Goal: Task Accomplishment & Management: Manage account settings

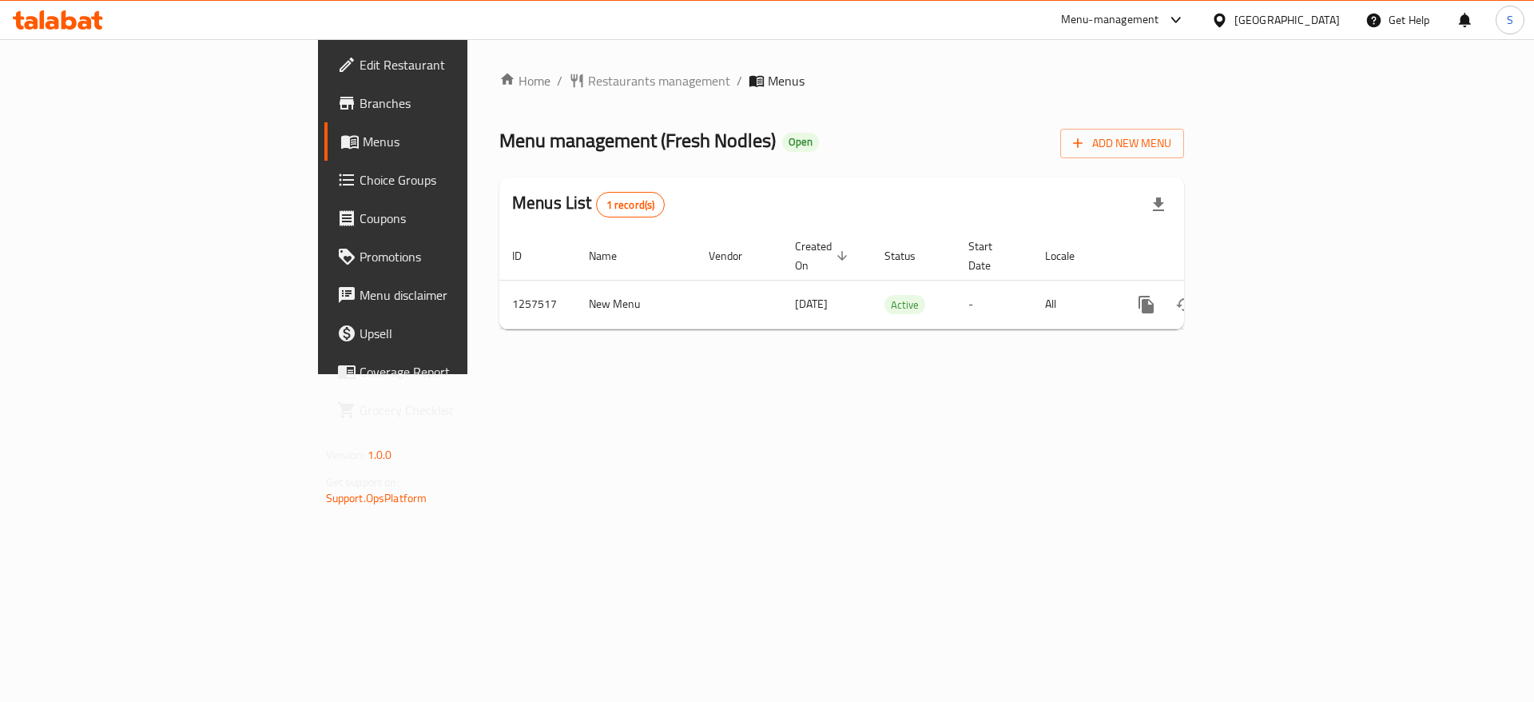
click at [360, 181] on span "Choice Groups" at bounding box center [461, 179] width 202 height 19
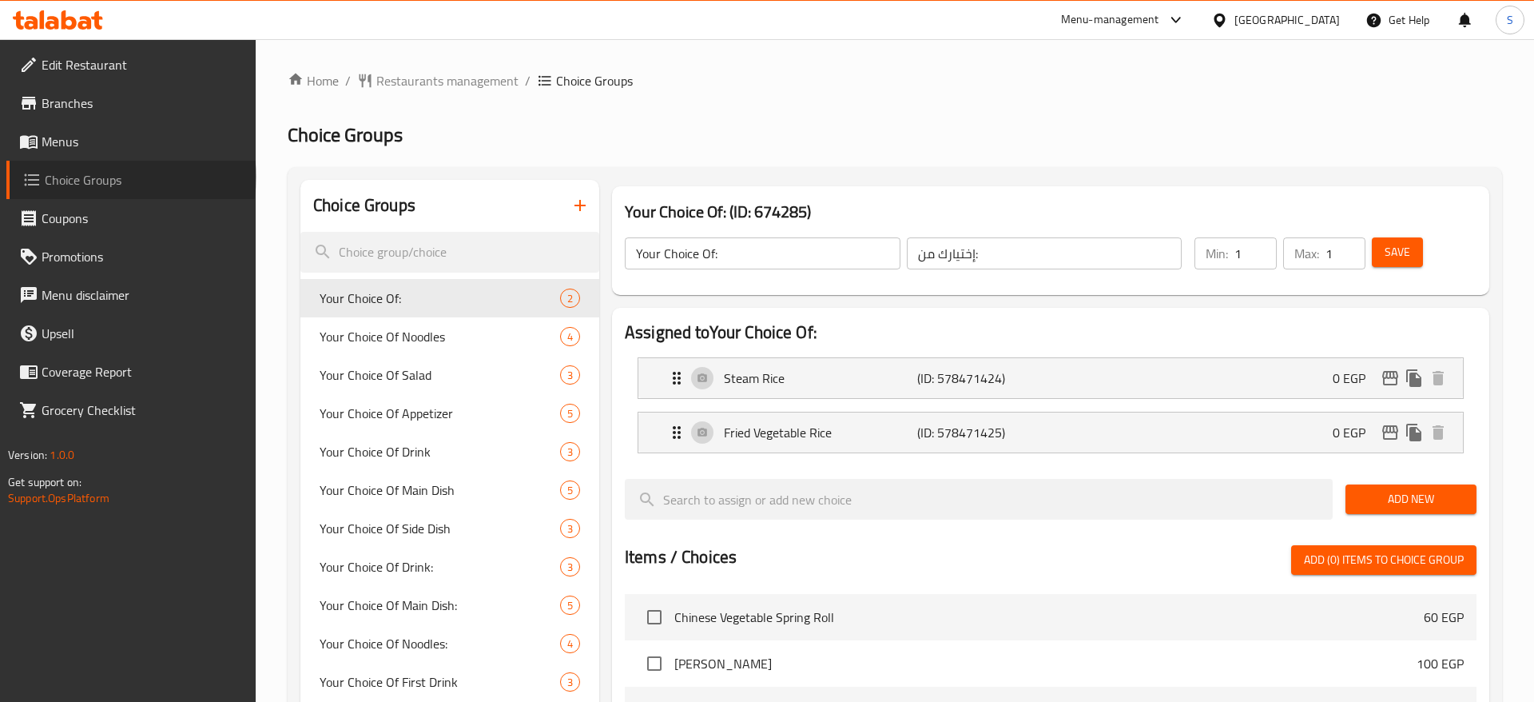
click at [131, 177] on span "Choice Groups" at bounding box center [144, 179] width 199 height 19
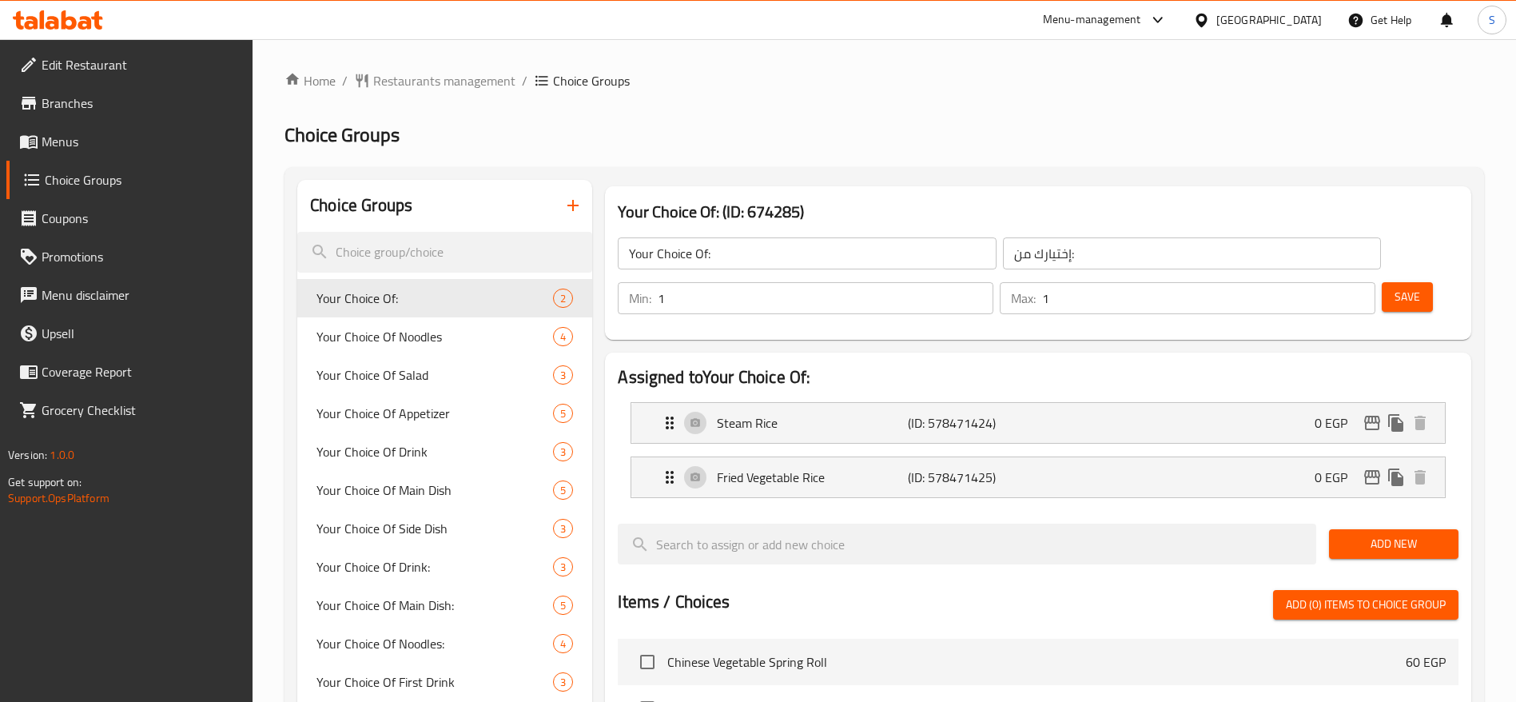
click at [95, 138] on span "Menus" at bounding box center [141, 141] width 199 height 19
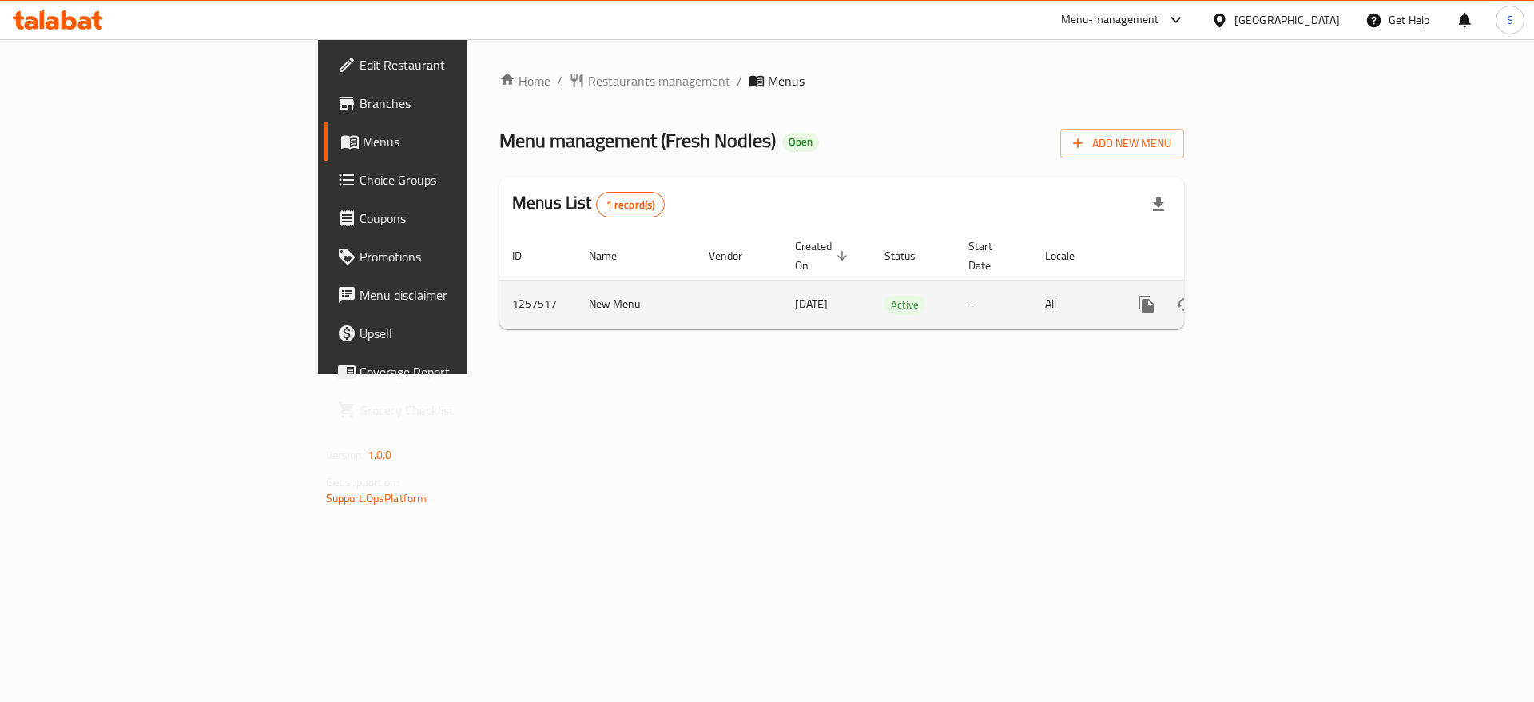
click at [1281, 285] on link "enhanced table" at bounding box center [1262, 304] width 38 height 38
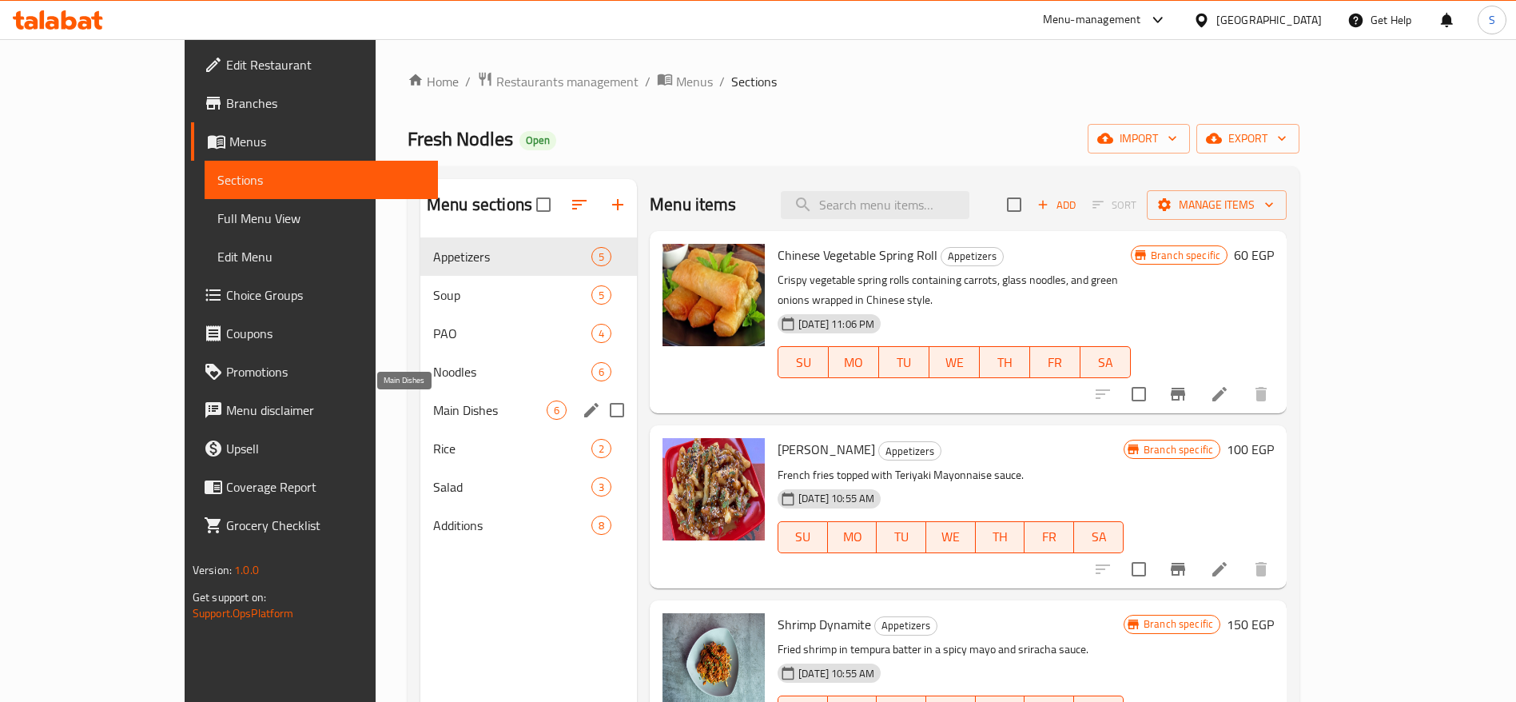
click at [474, 404] on span "Main Dishes" at bounding box center [489, 409] width 113 height 19
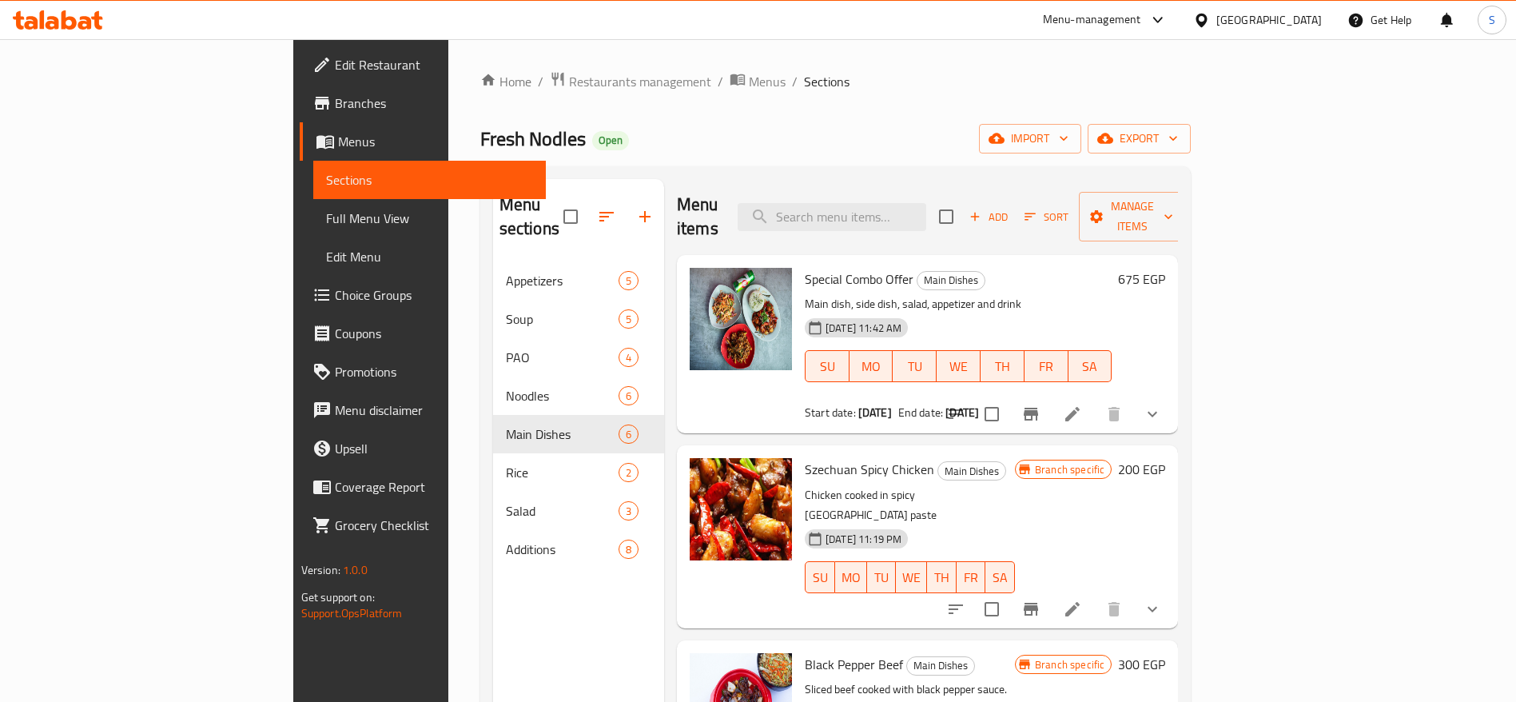
click at [1162, 404] on icon "show more" at bounding box center [1152, 413] width 19 height 19
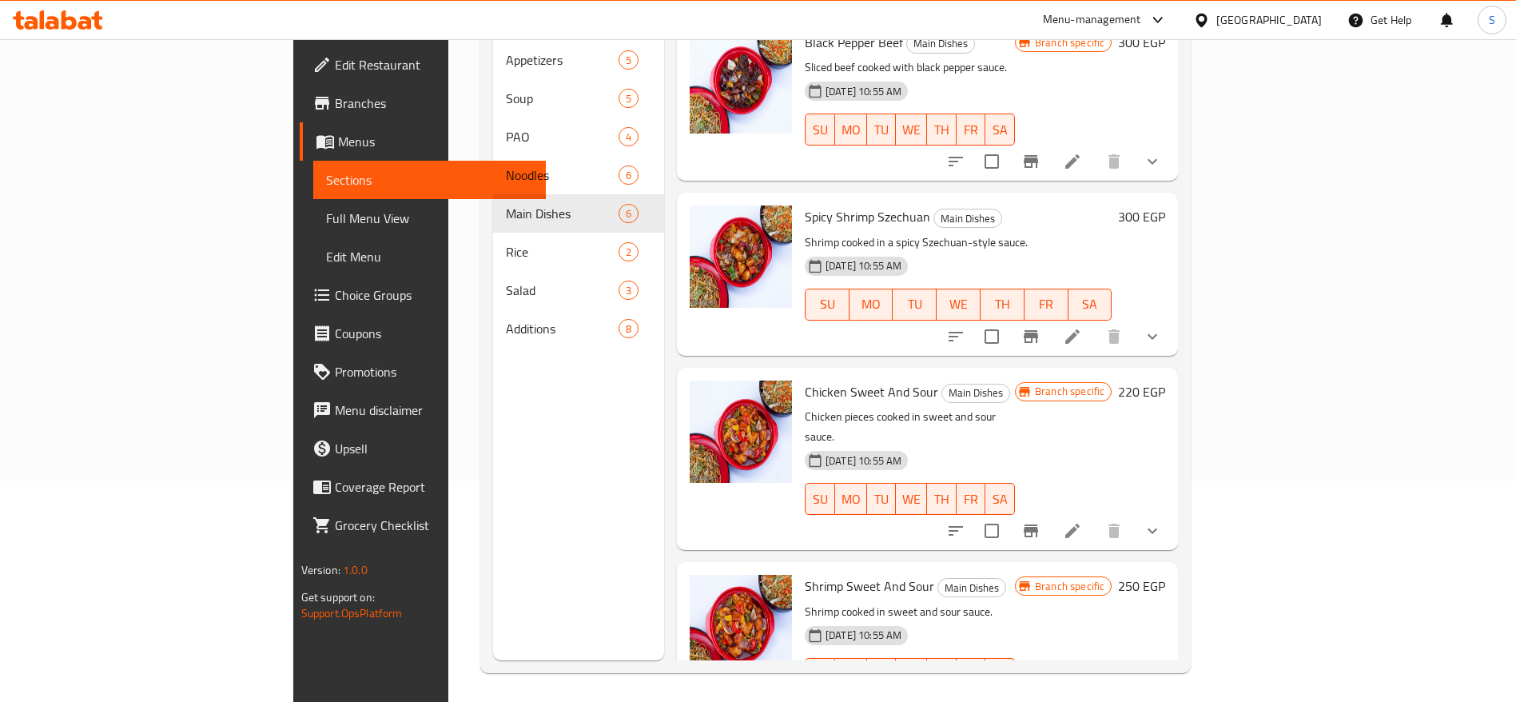
scroll to position [224, 0]
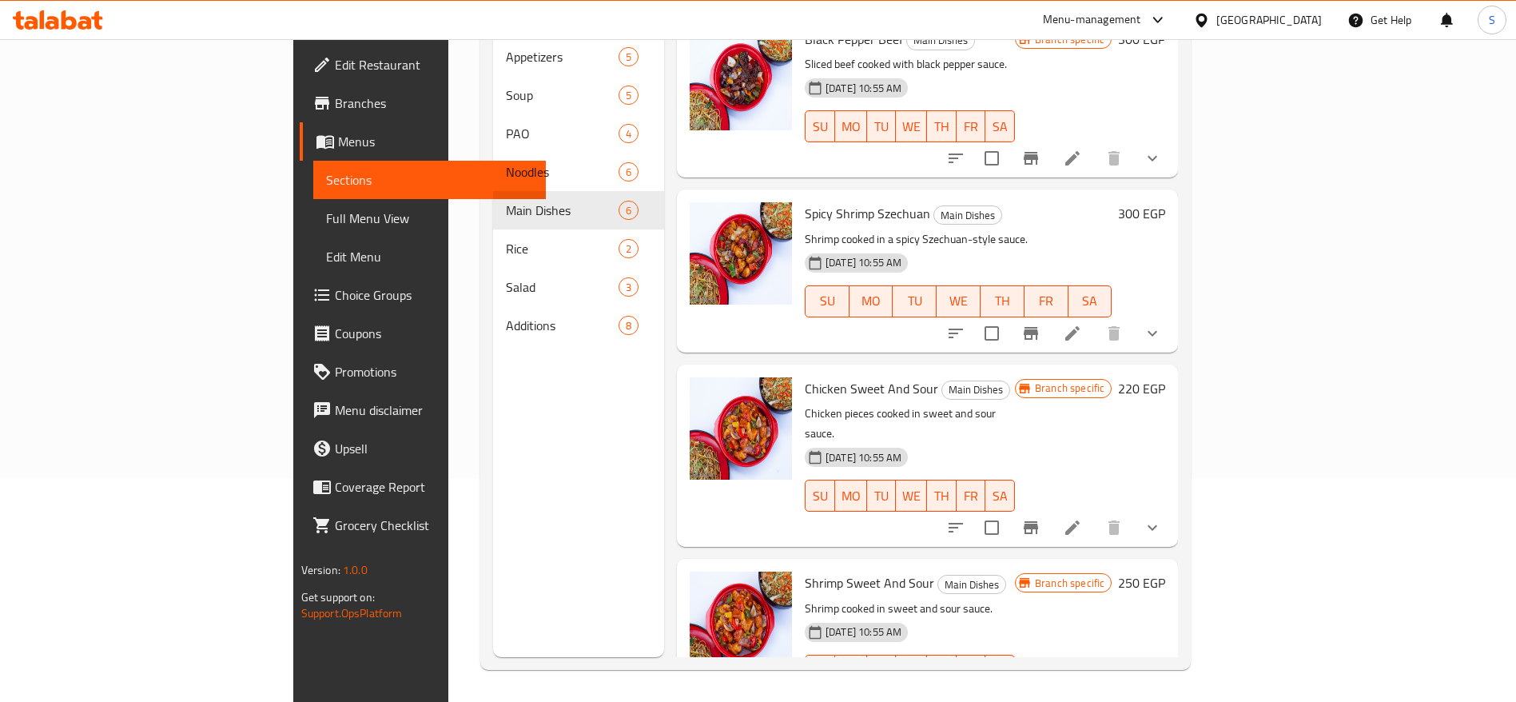
click at [1095, 688] on li at bounding box center [1072, 702] width 45 height 29
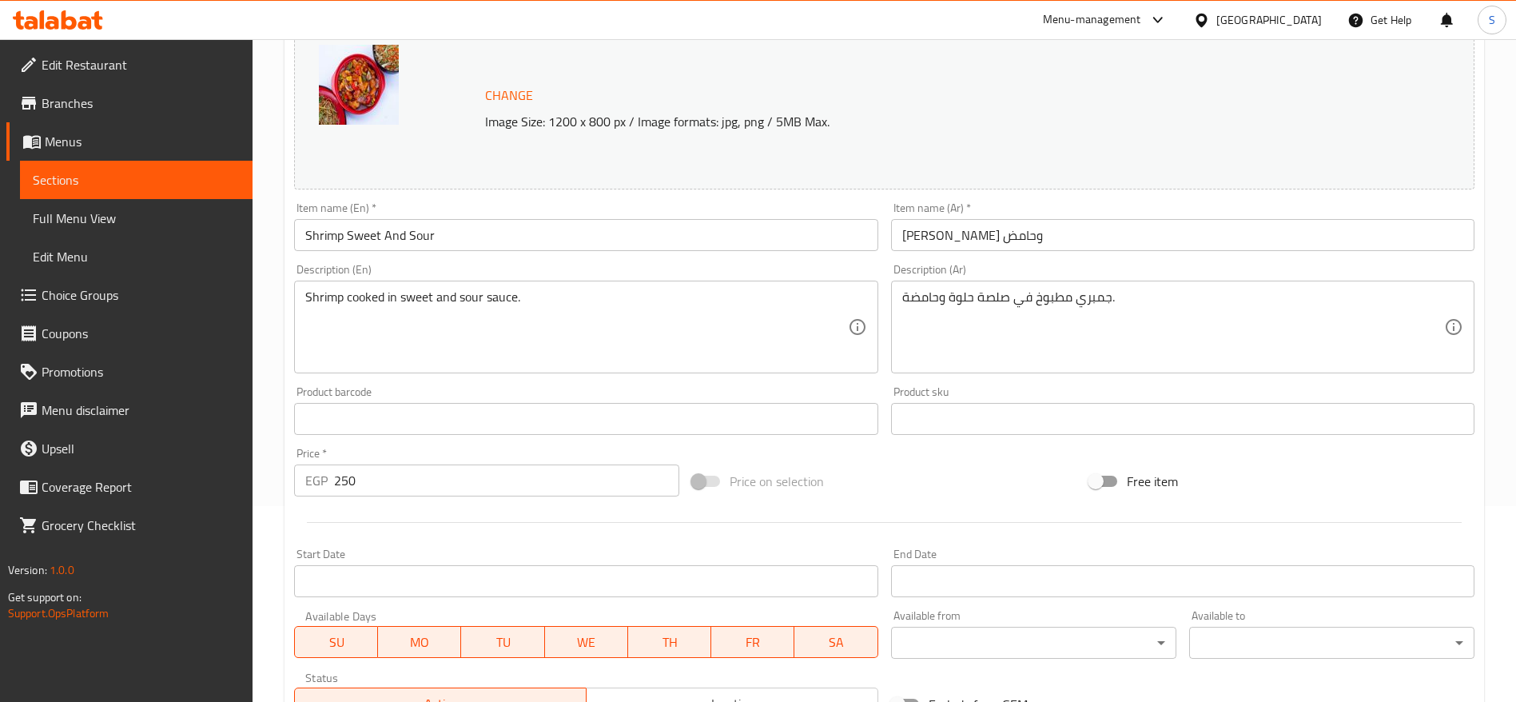
scroll to position [477, 0]
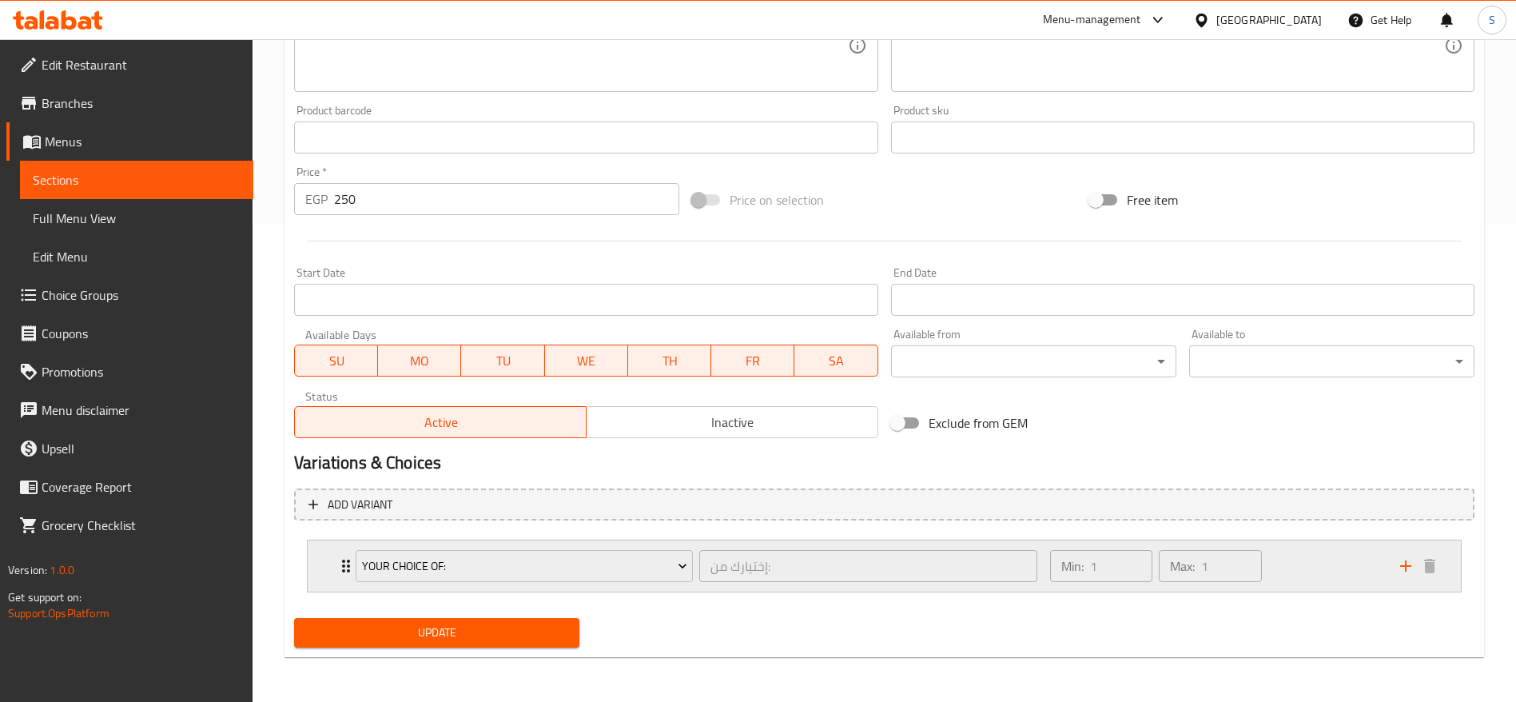
click at [1315, 551] on div "Min: 1 ​ Max: 1 ​" at bounding box center [1215, 565] width 350 height 51
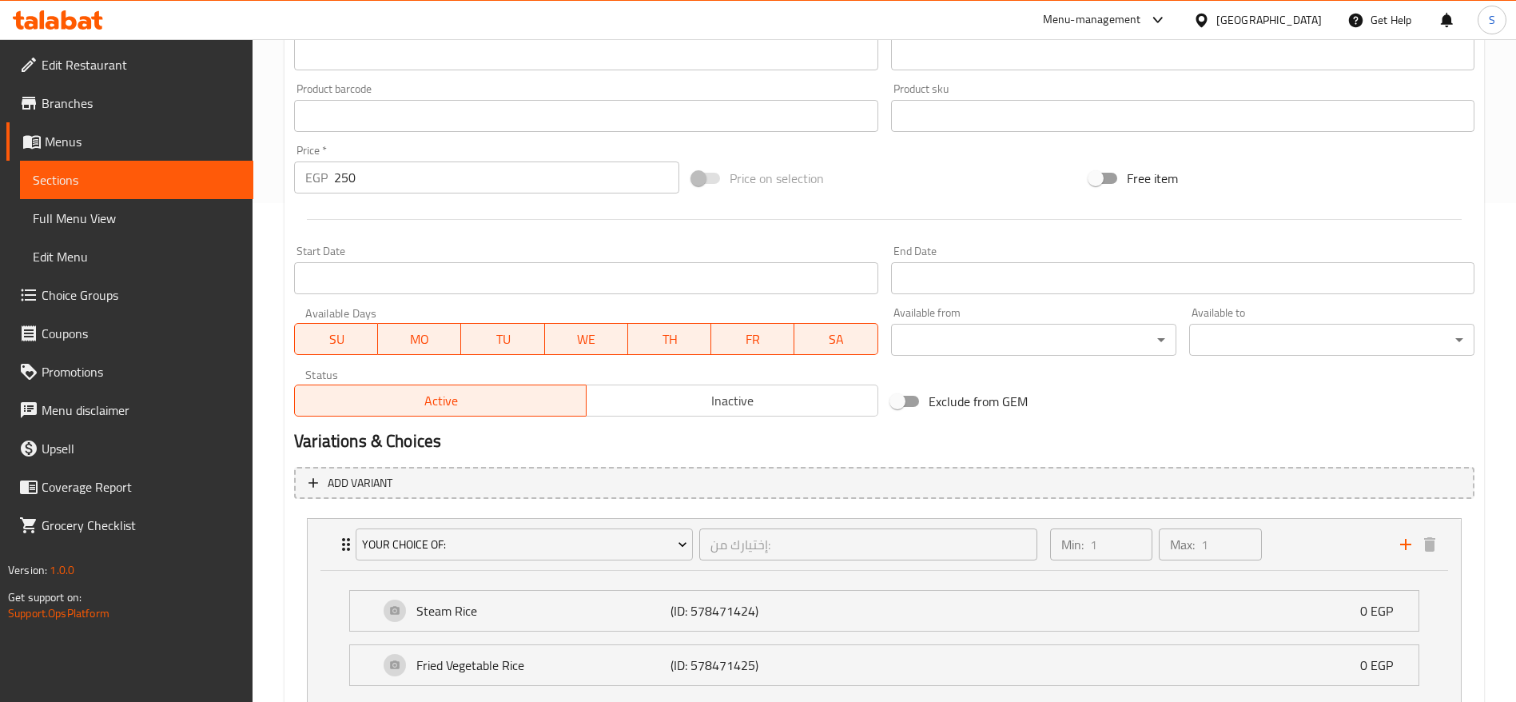
scroll to position [619, 0]
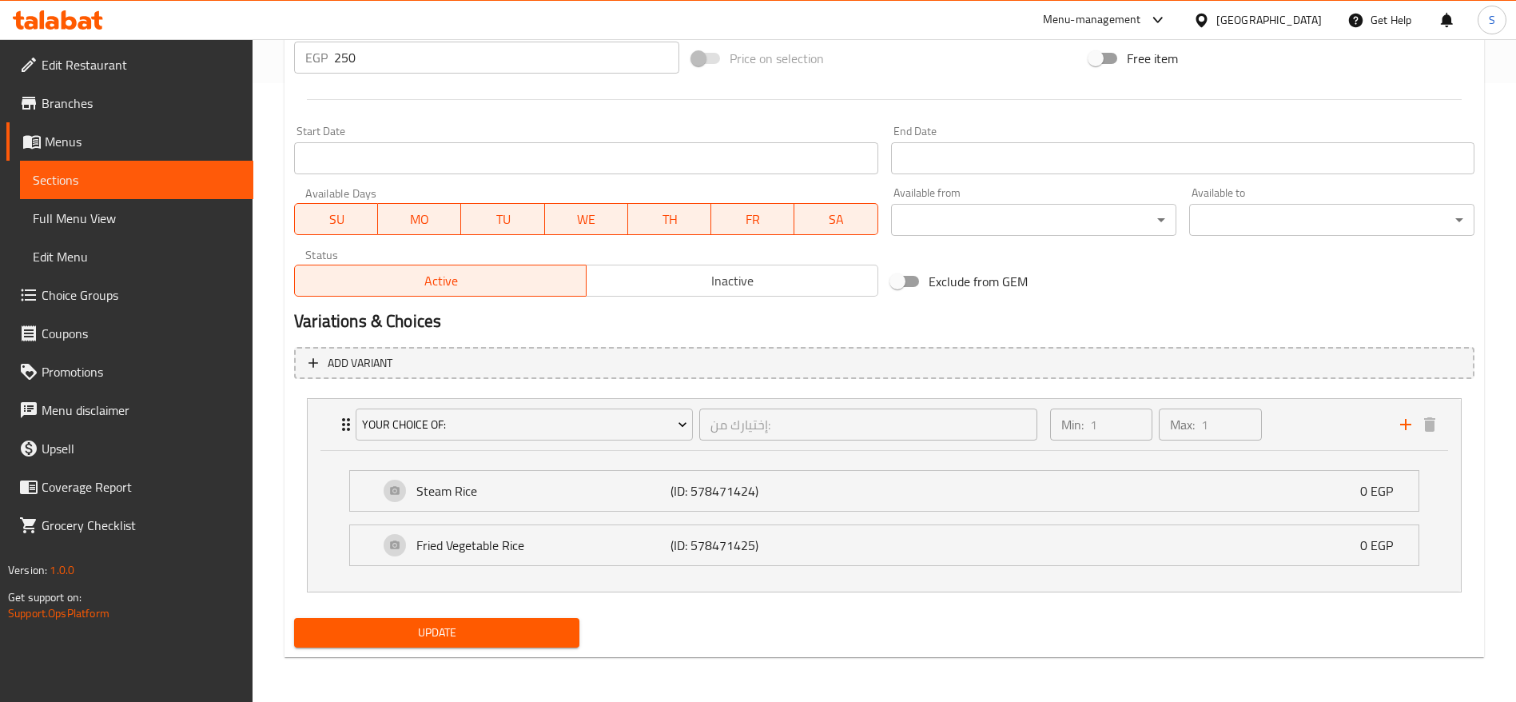
click at [62, 147] on span "Menus" at bounding box center [143, 141] width 196 height 19
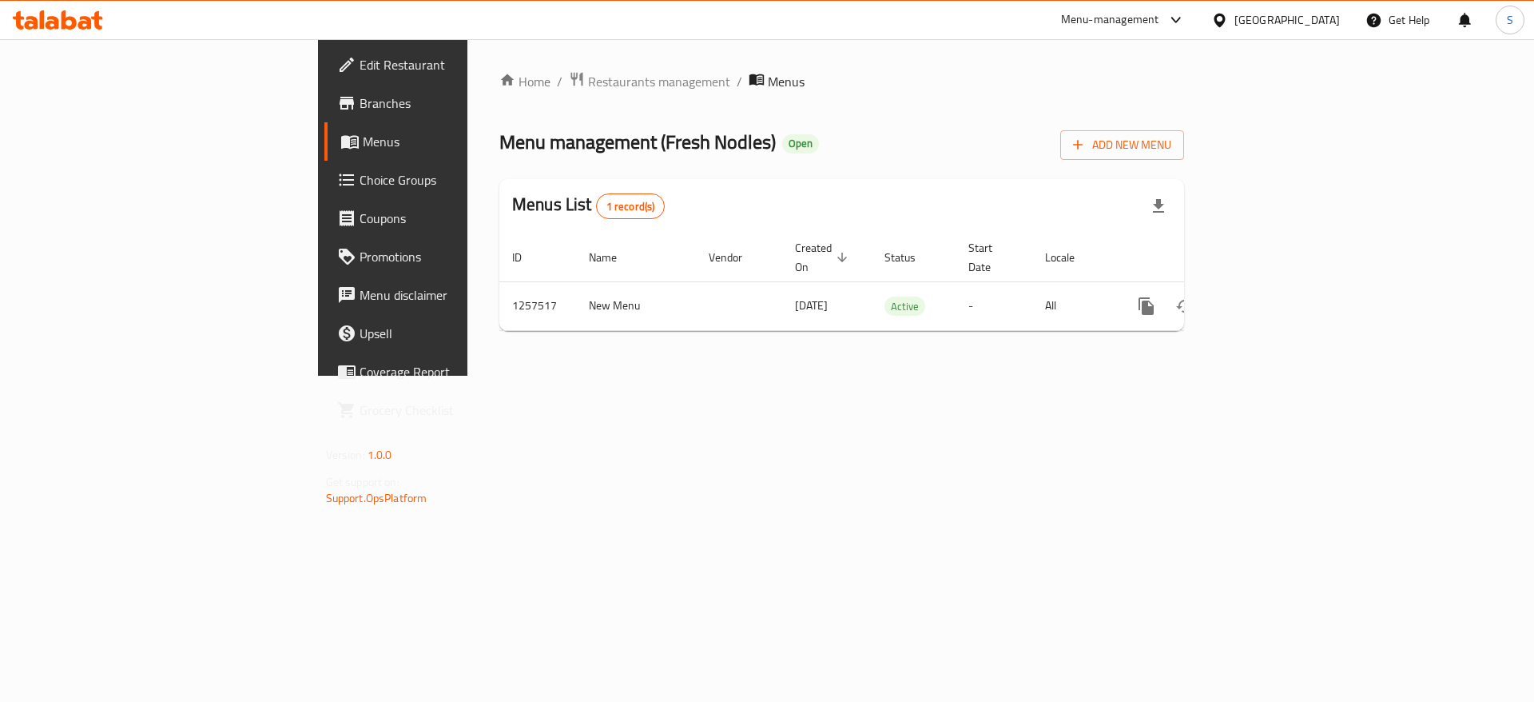
click at [360, 178] on span "Choice Groups" at bounding box center [461, 179] width 202 height 19
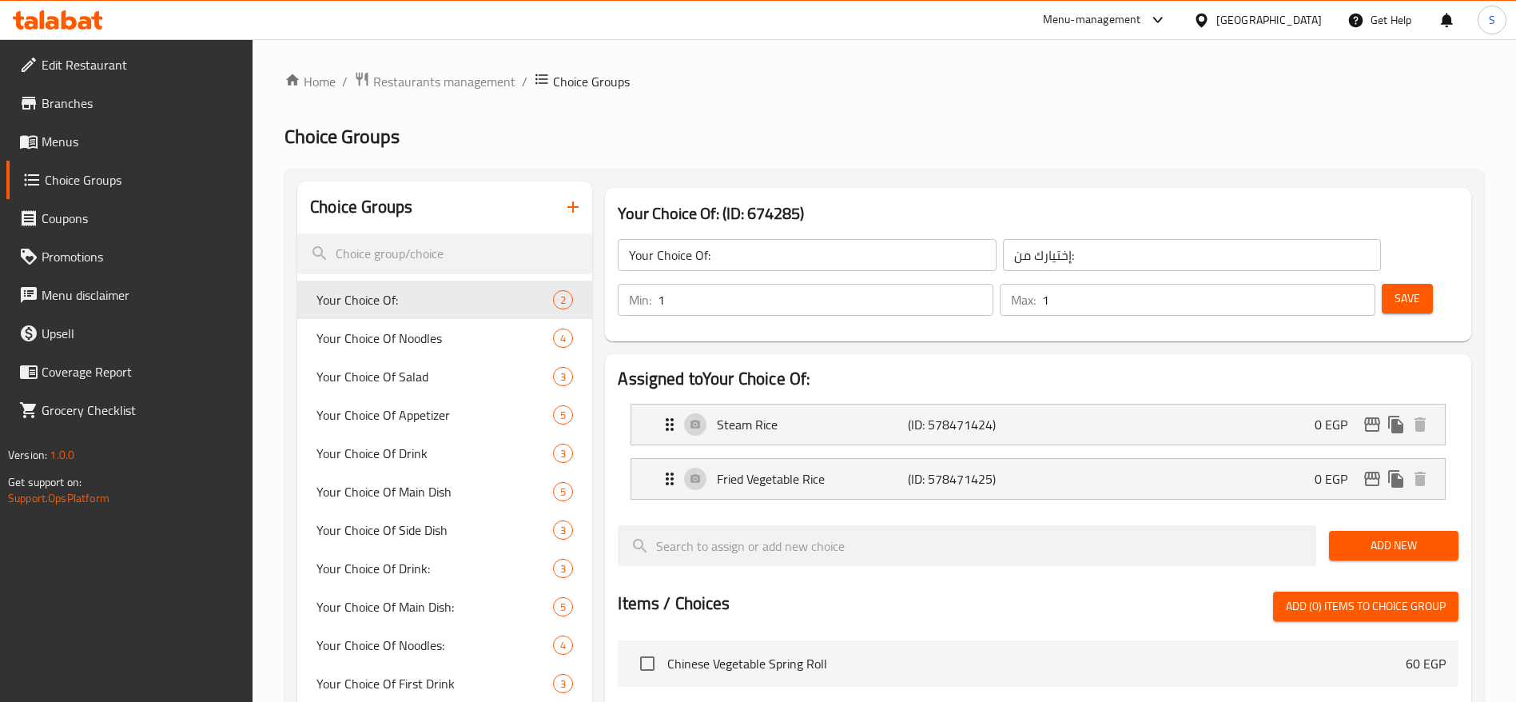
click at [118, 105] on span "Branches" at bounding box center [141, 102] width 199 height 19
click at [1375, 469] on icon "edit" at bounding box center [1372, 478] width 19 height 19
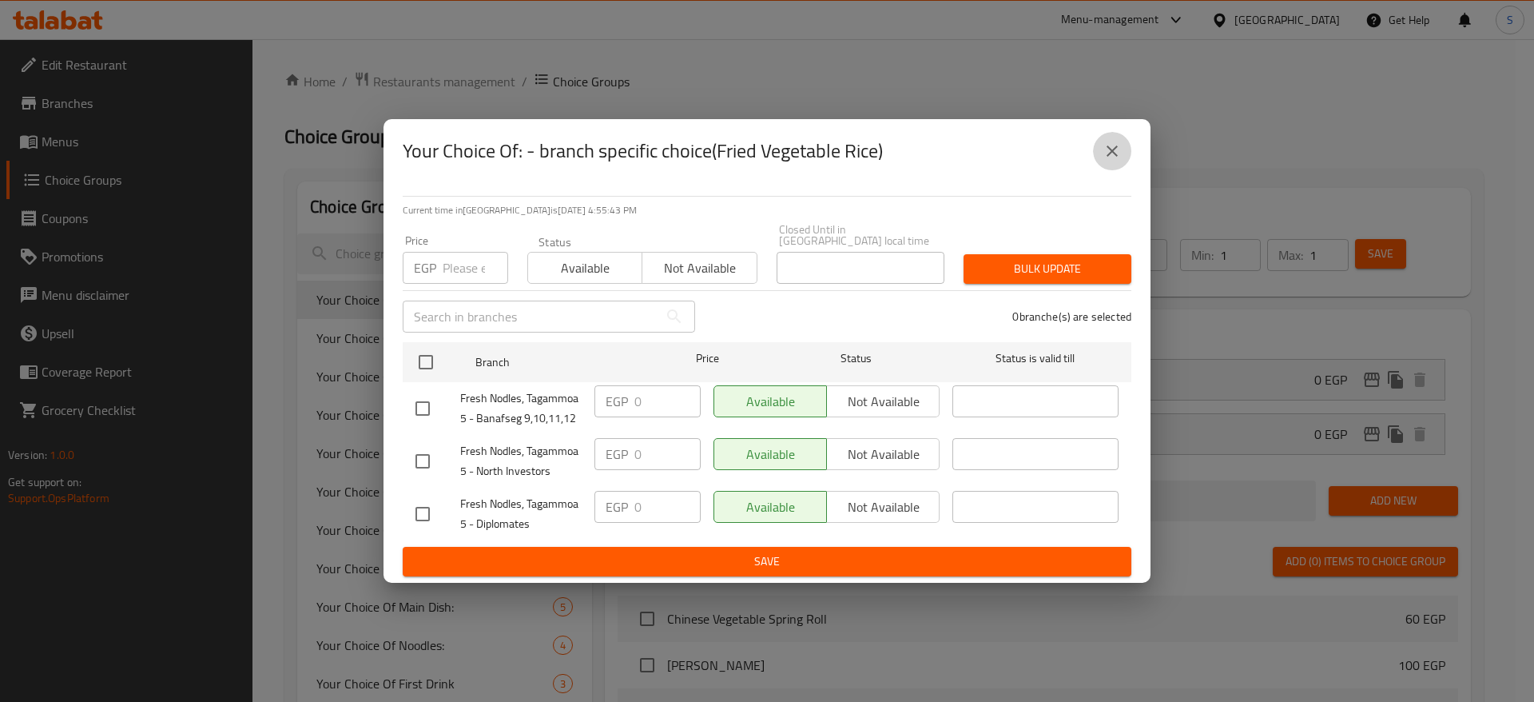
click at [1118, 151] on icon "close" at bounding box center [1112, 150] width 19 height 19
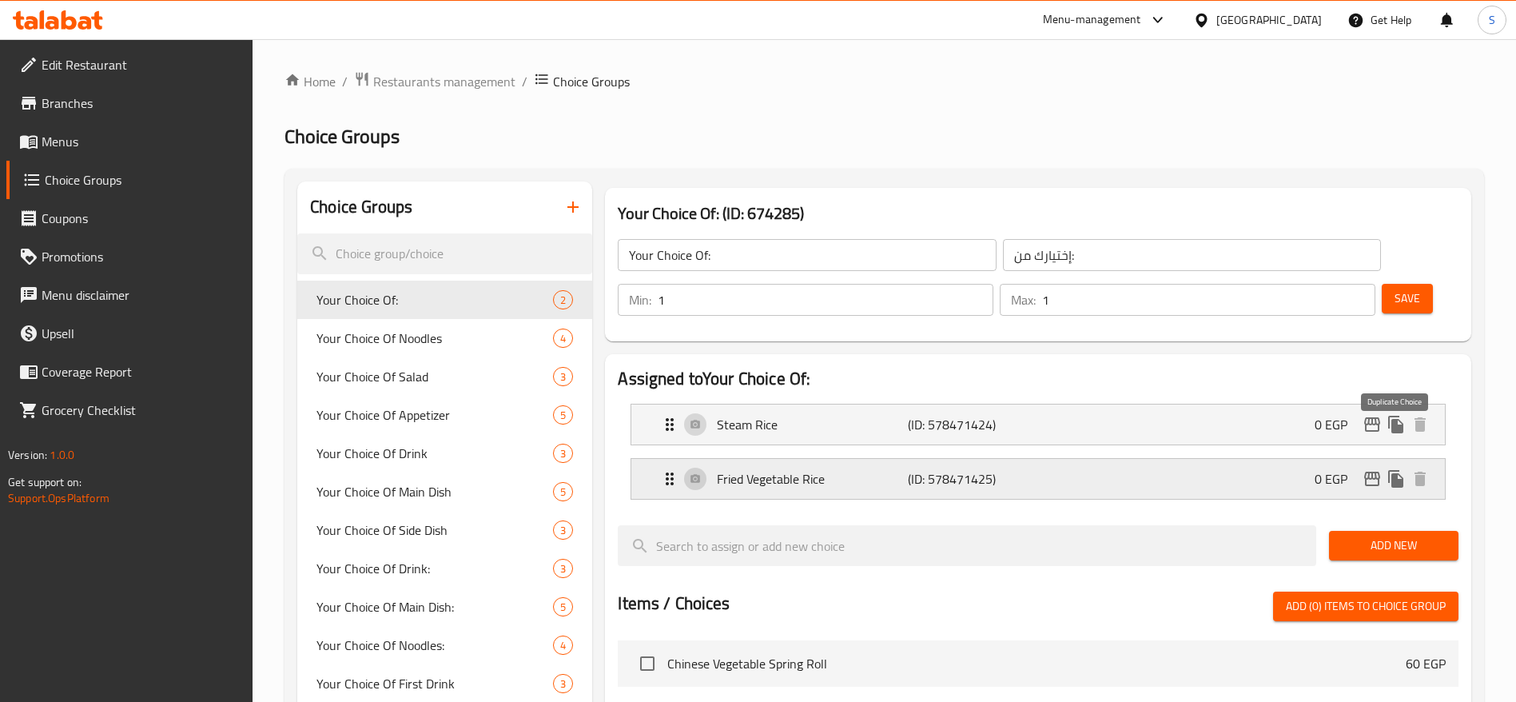
click at [1395, 470] on icon "duplicate" at bounding box center [1395, 479] width 15 height 18
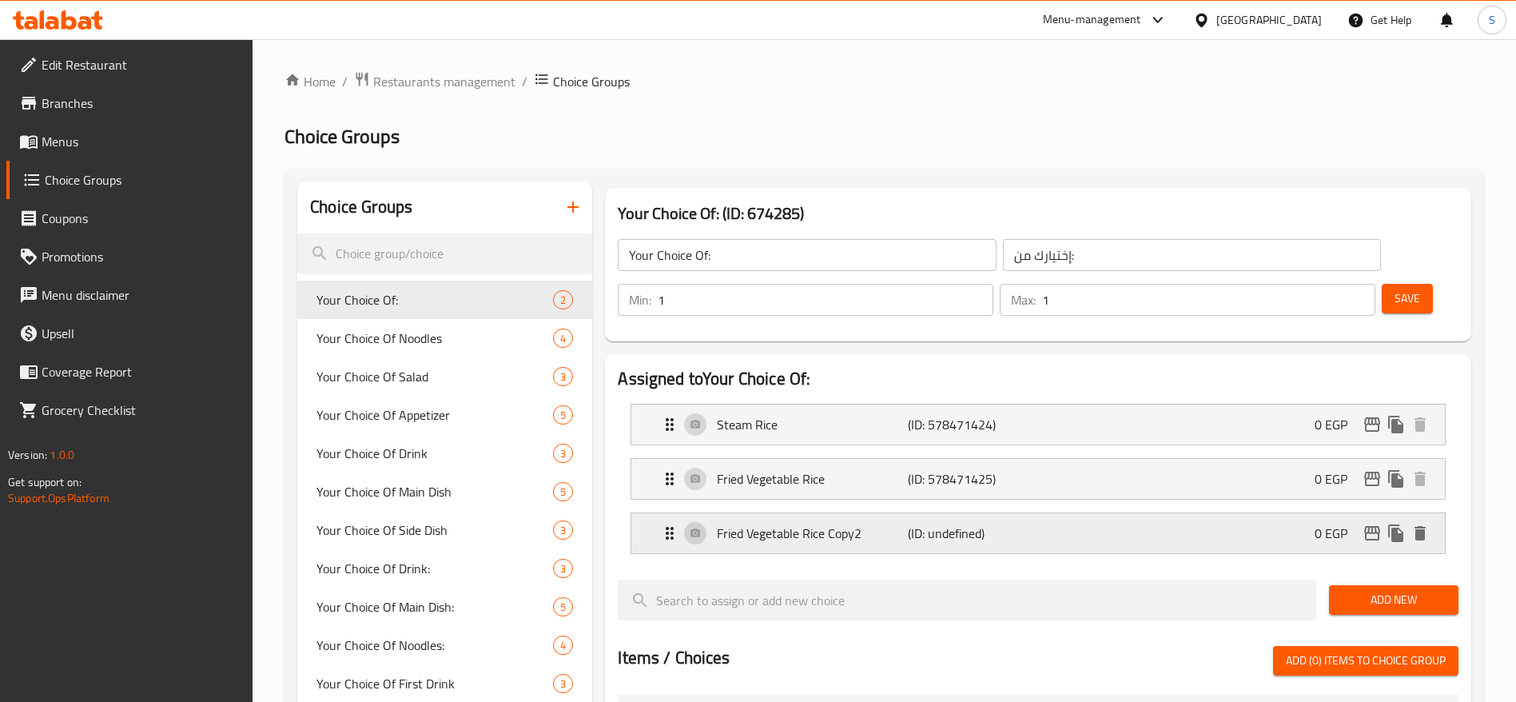
click at [868, 523] on p "Fried Vegetable Rice Copy2" at bounding box center [812, 532] width 190 height 19
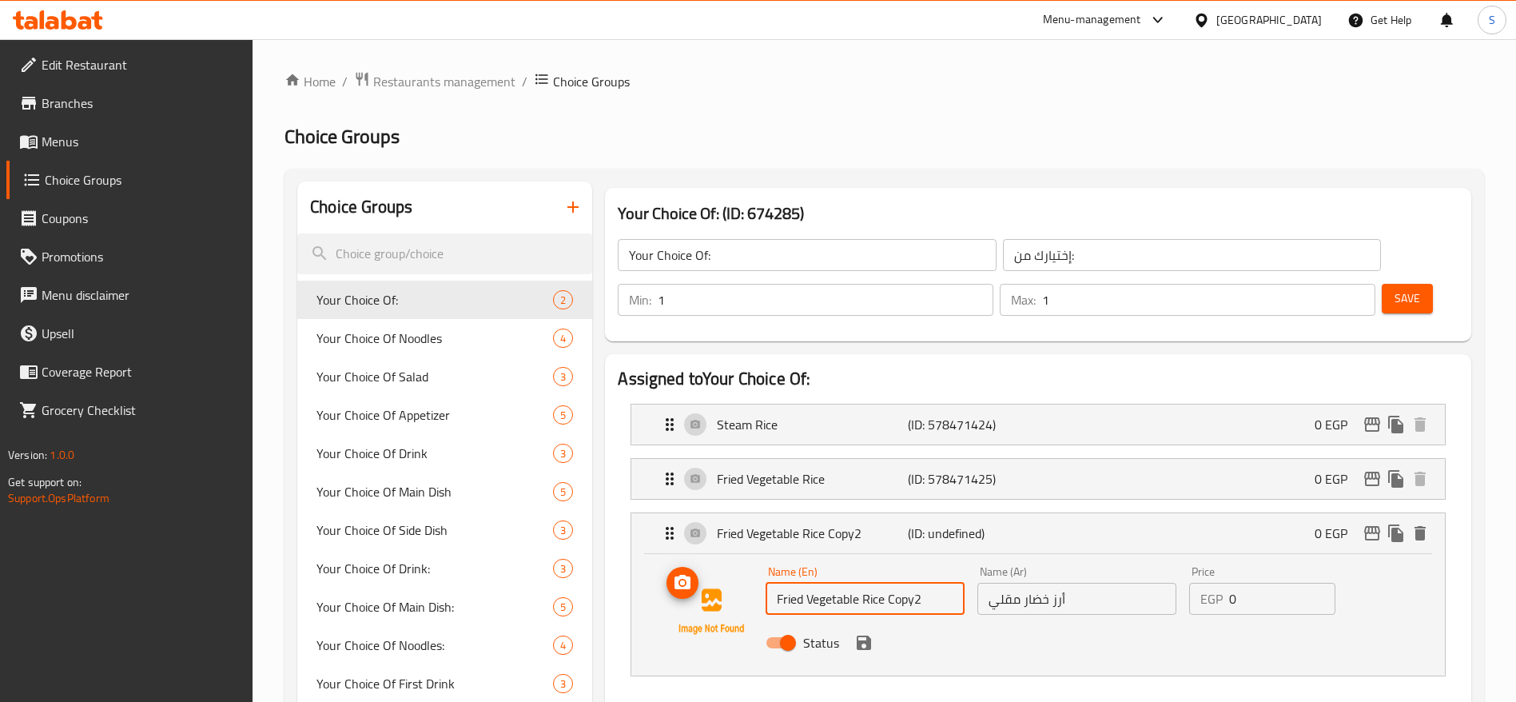
drag, startPoint x: 928, startPoint y: 562, endPoint x: 674, endPoint y: 531, distance: 255.2
click at [678, 557] on div "Name (En) Fried Vegetable Rice Copy2 Name (En) Name (Ar) أرز خضار مقلي Name (Ar…" at bounding box center [1038, 611] width 762 height 109
type input "Vegetables noodles"
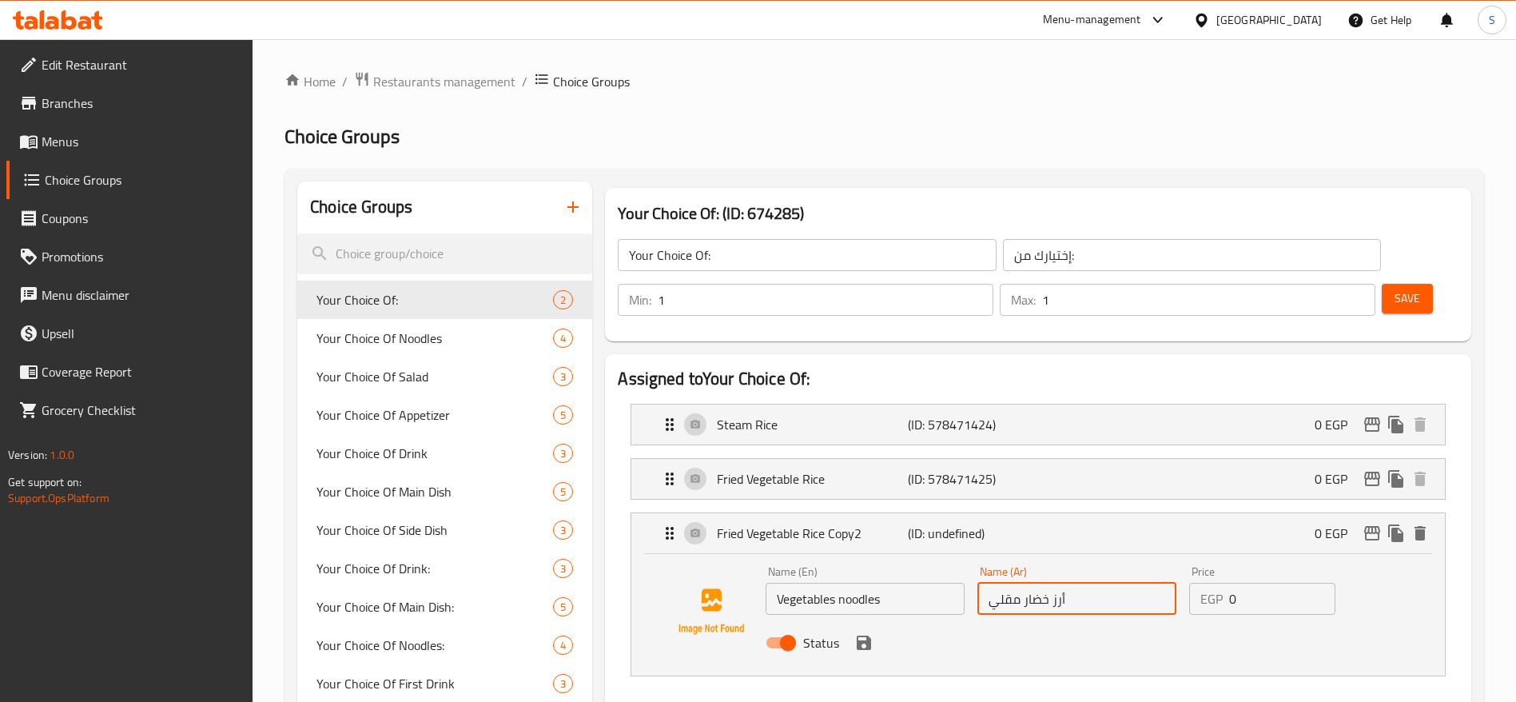
drag, startPoint x: 1096, startPoint y: 563, endPoint x: 929, endPoint y: 586, distance: 168.6
click at [929, 586] on div "Name (En) Vegetables noodles Name (En) Name (Ar) أرز خضار مقلي Name (Ar) Price …" at bounding box center [1076, 611] width 635 height 105
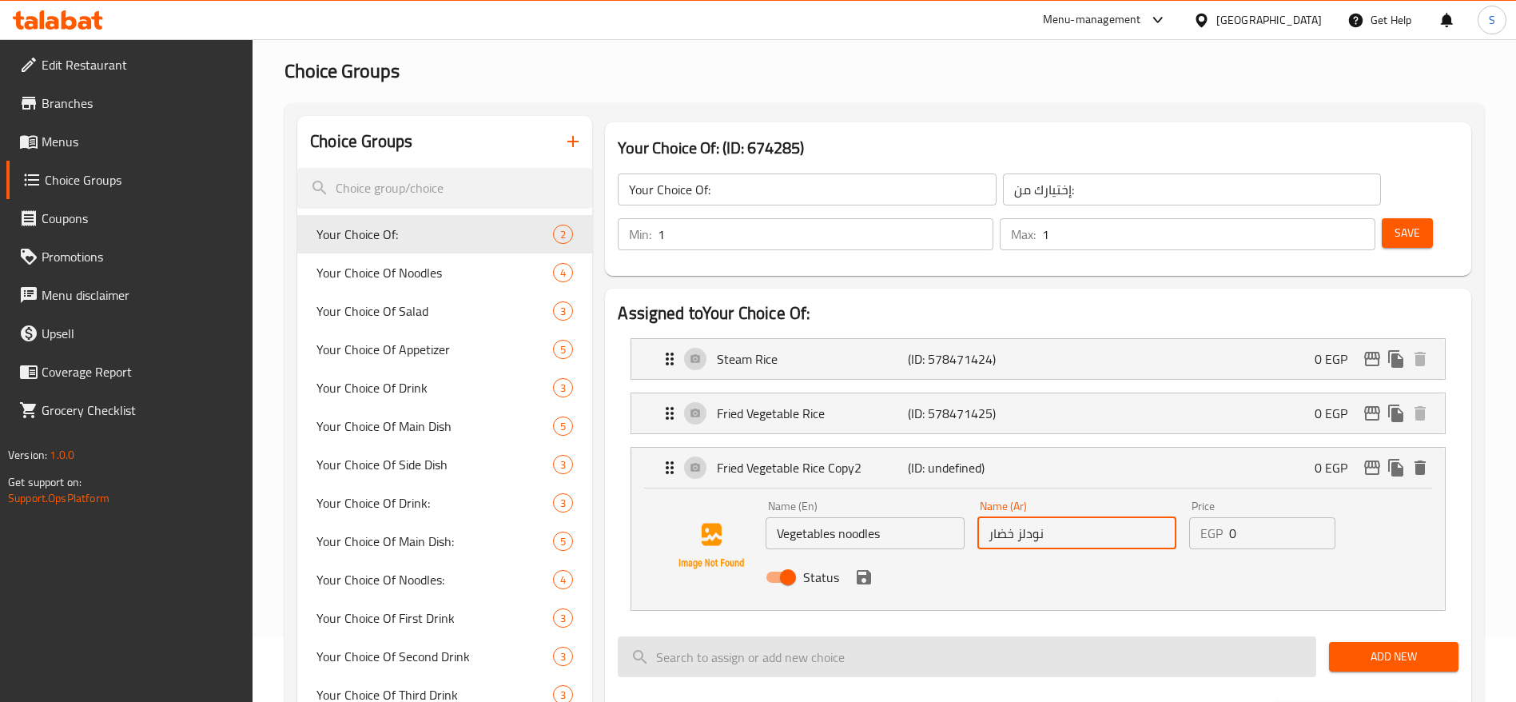
scroll to position [120, 0]
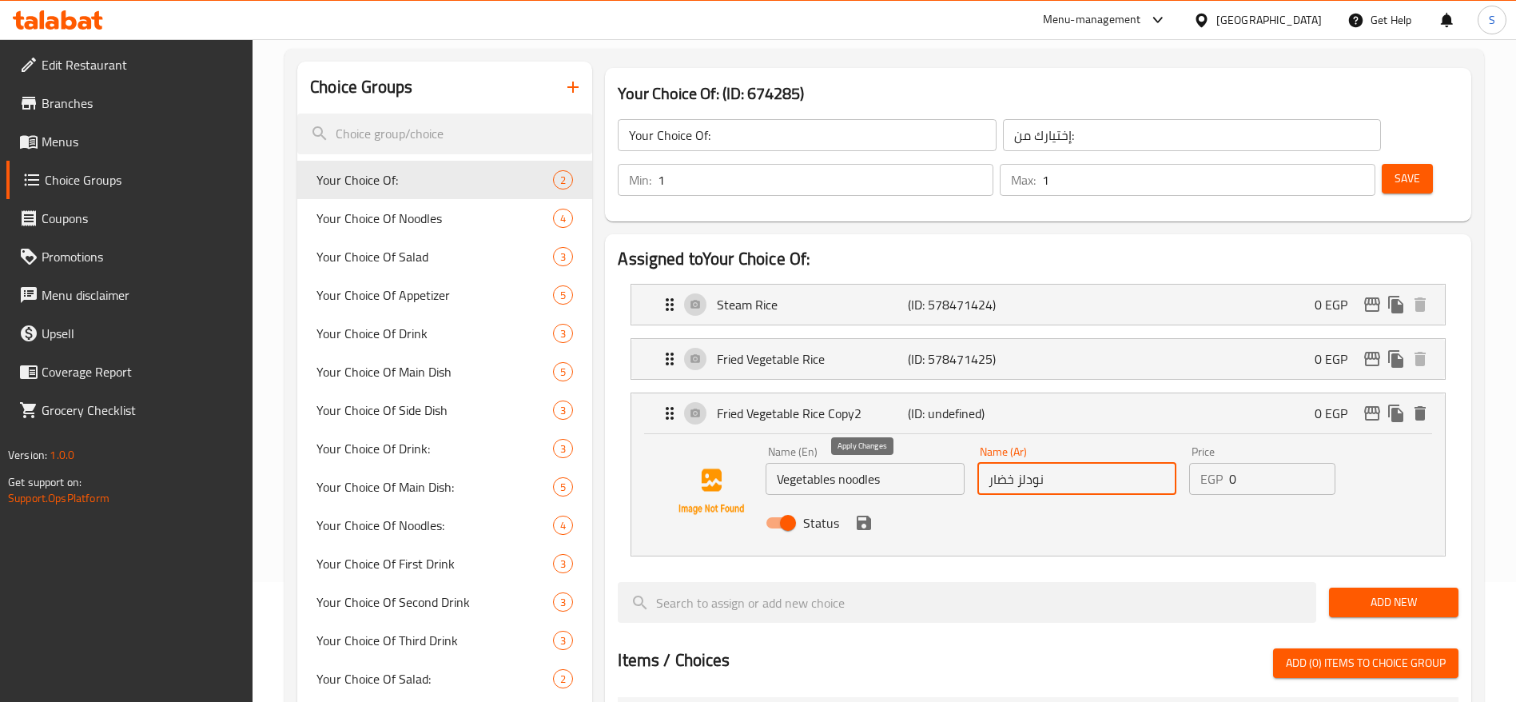
click at [856, 513] on icon "save" at bounding box center [863, 522] width 19 height 19
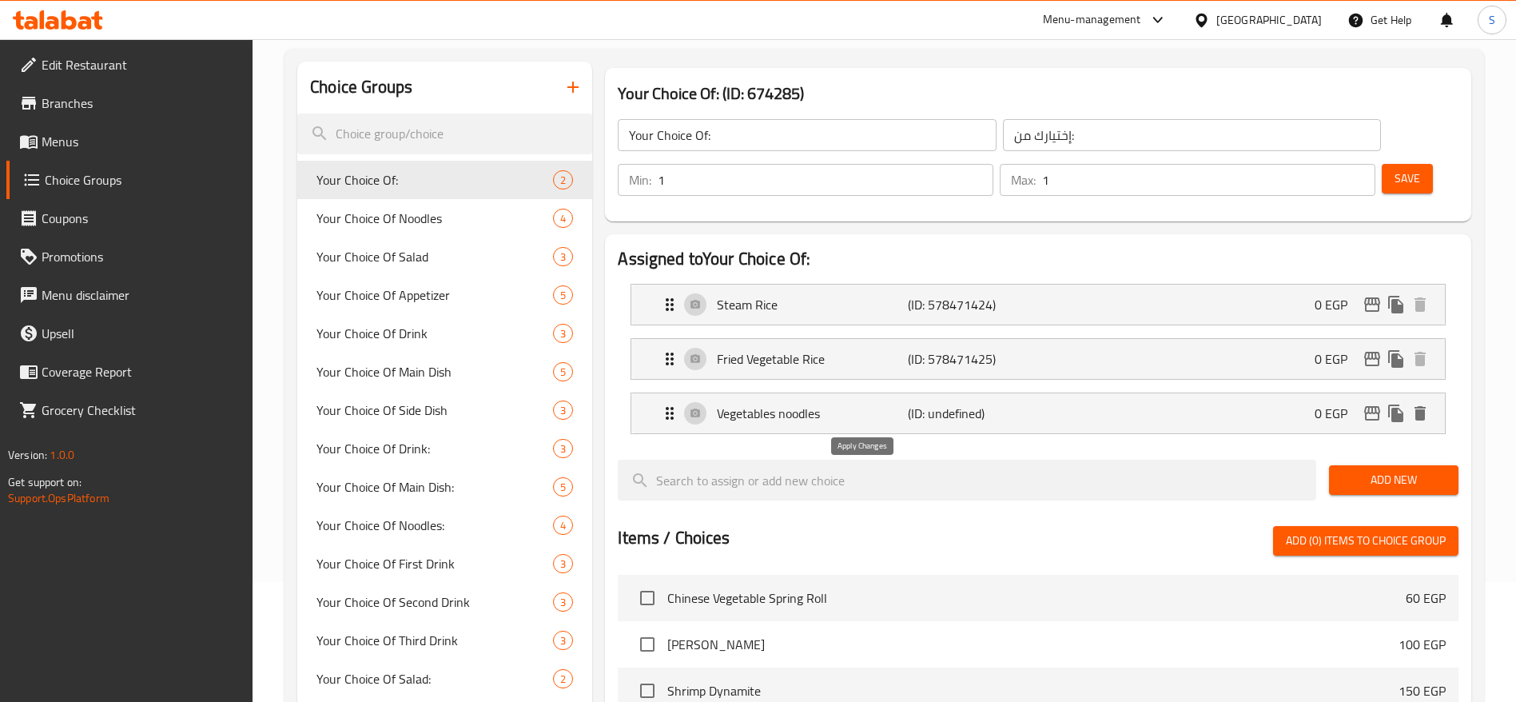
type input "نودلز خضار"
click at [1402, 164] on button "Save" at bounding box center [1407, 179] width 51 height 30
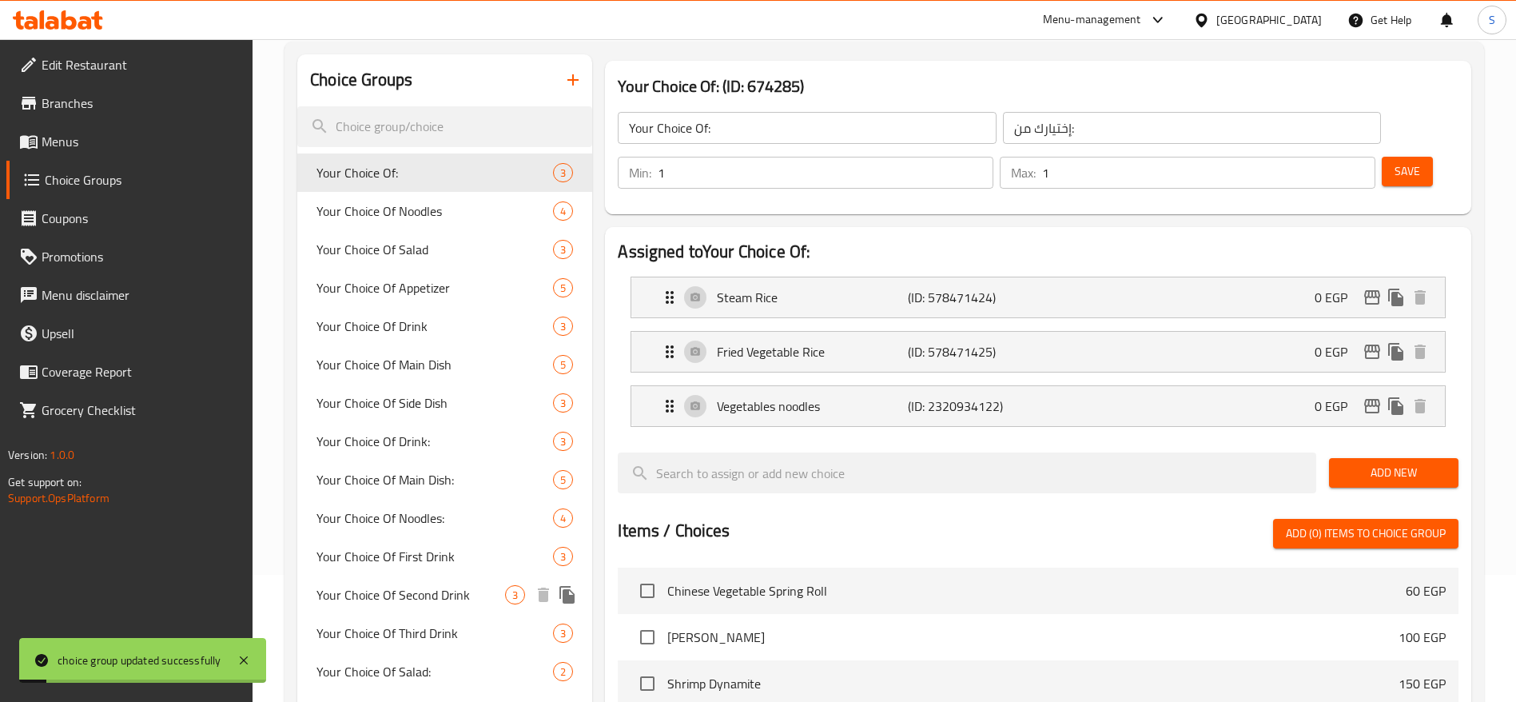
scroll to position [0, 0]
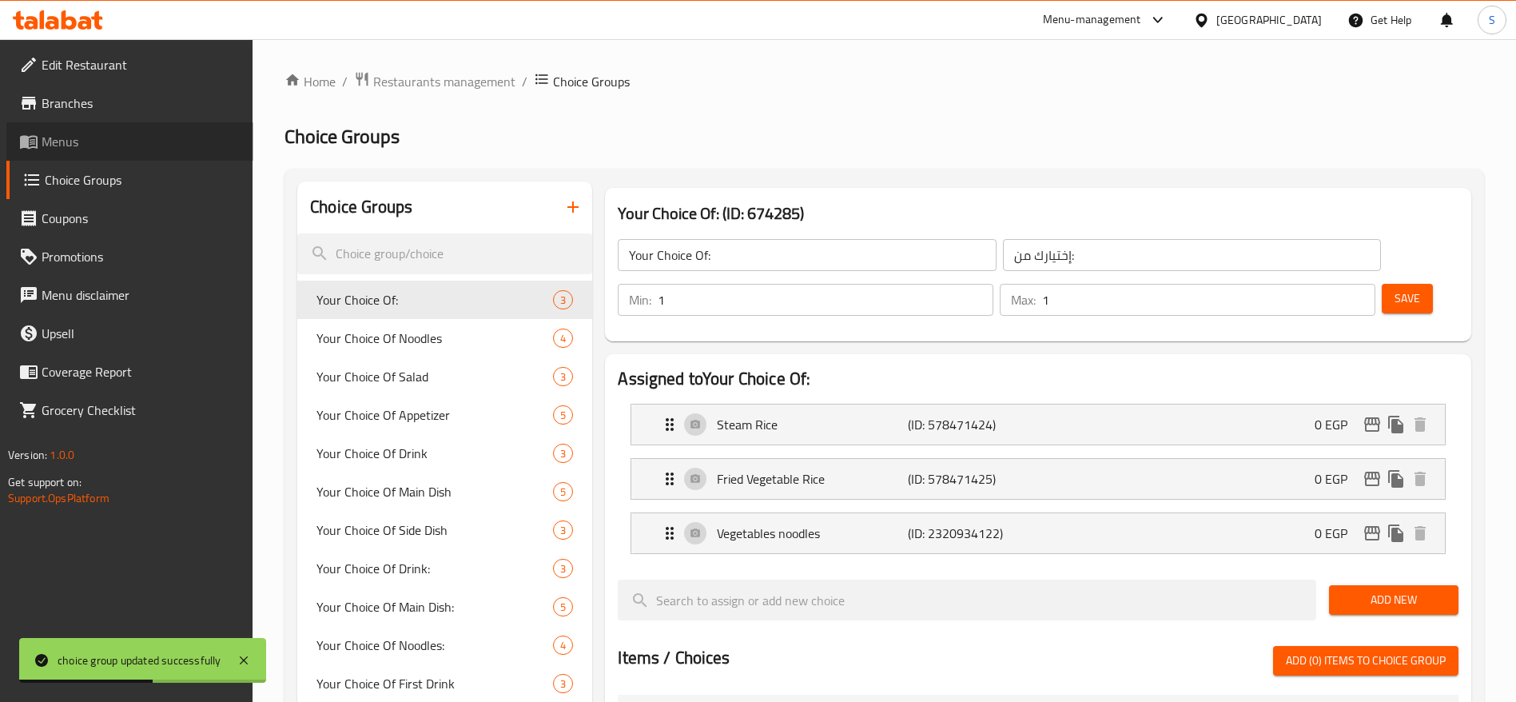
click at [85, 149] on span "Menus" at bounding box center [141, 141] width 199 height 19
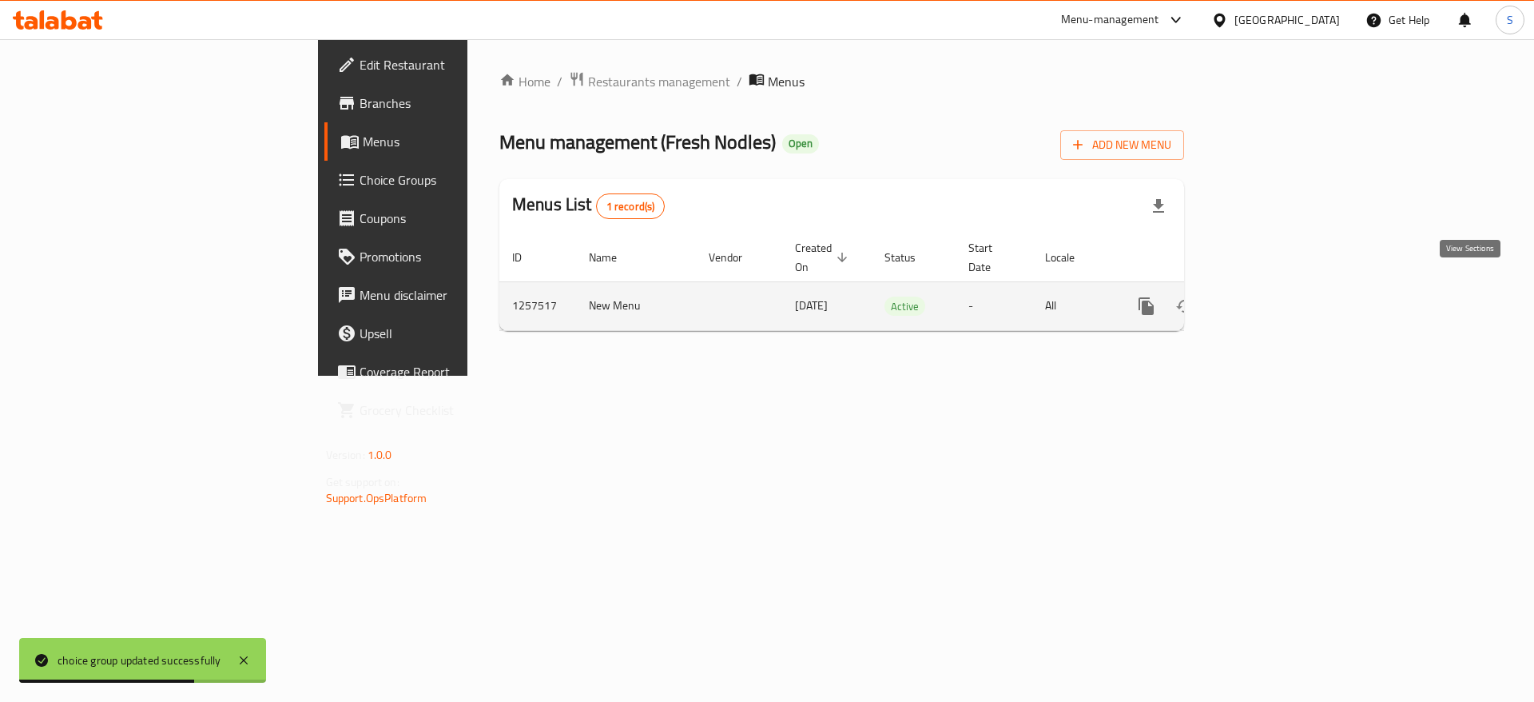
click at [1271, 296] on icon "enhanced table" at bounding box center [1261, 305] width 19 height 19
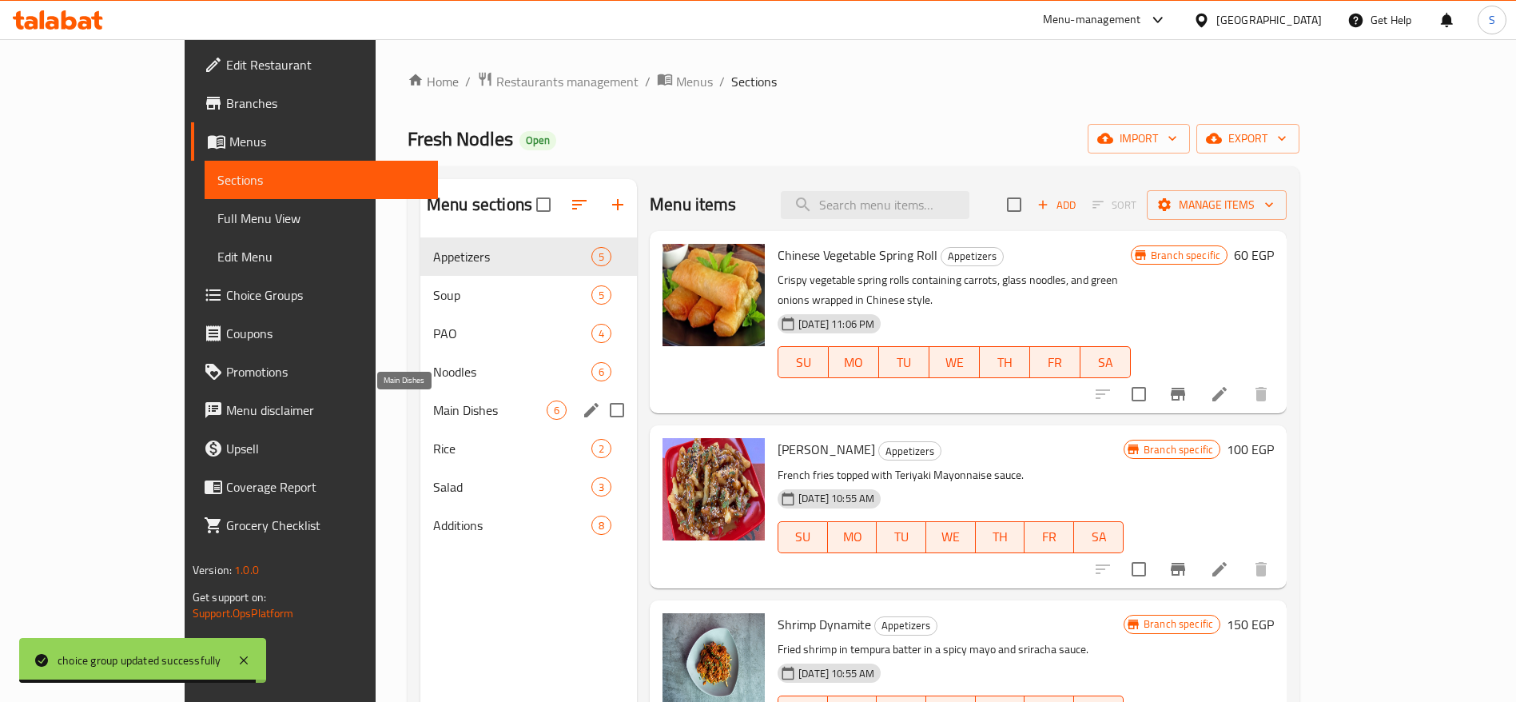
click at [433, 407] on span "Main Dishes" at bounding box center [489, 409] width 113 height 19
